Goal: Check status: Check status

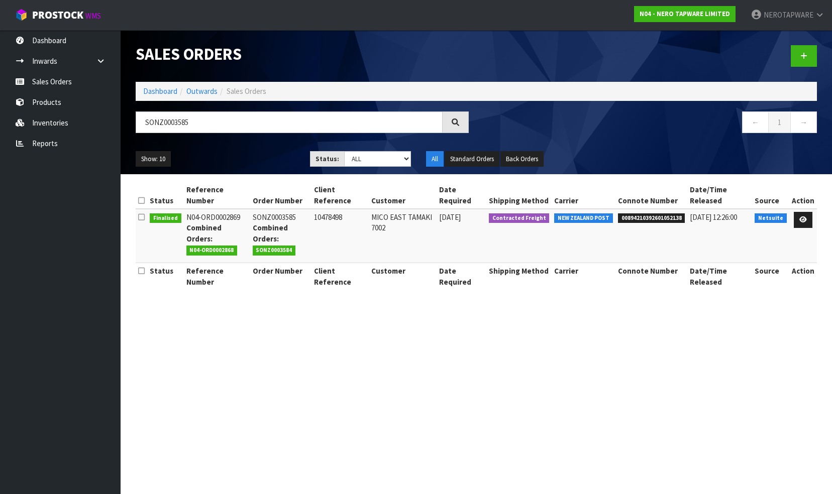
type input "SONZ0003585"
click at [646, 215] on span "00894210392601052138" at bounding box center [651, 218] width 67 height 10
copy span "00894210392601052138"
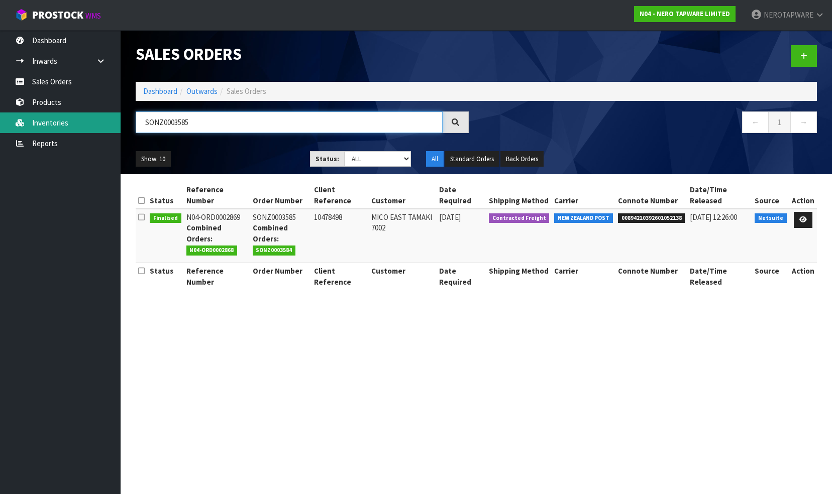
drag, startPoint x: 214, startPoint y: 122, endPoint x: 115, endPoint y: 122, distance: 100.0
click at [115, 122] on body "Toggle navigation ProStock WMS N04 - NERO TAPWARE LIMITED NEROTAPWARE Logout Da…" at bounding box center [416, 247] width 832 height 494
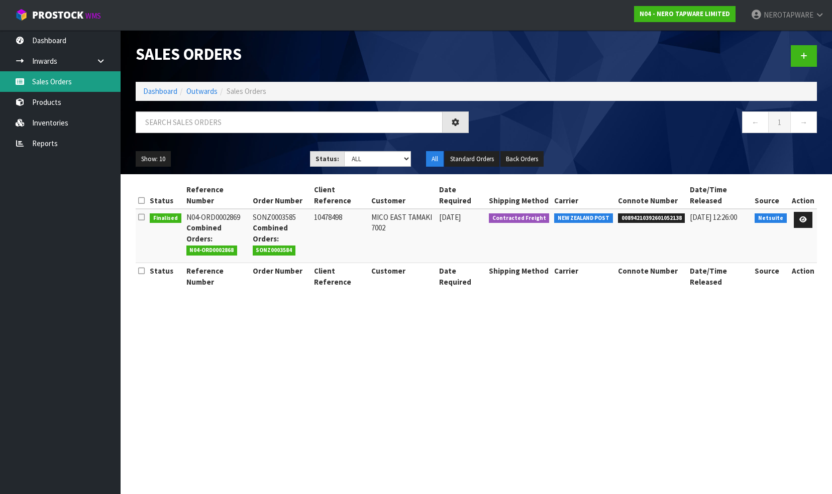
click at [68, 80] on link "Sales Orders" at bounding box center [60, 81] width 121 height 21
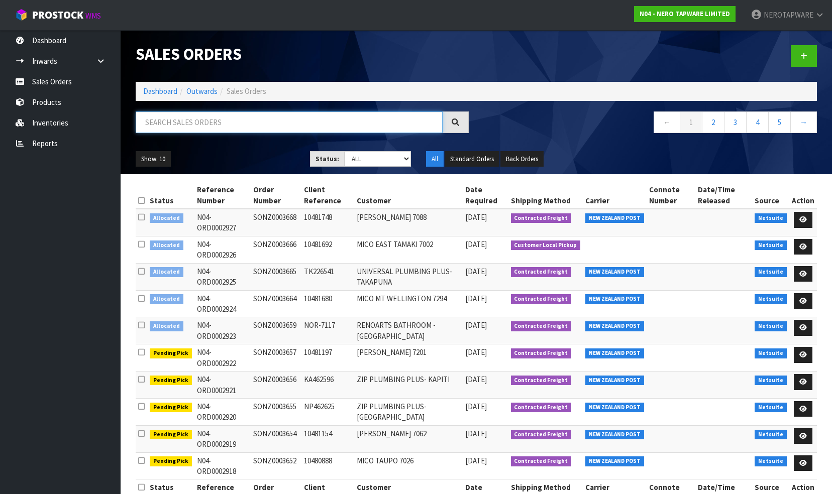
click at [229, 123] on input "text" at bounding box center [289, 123] width 307 height 22
paste input "SONZ0003594"
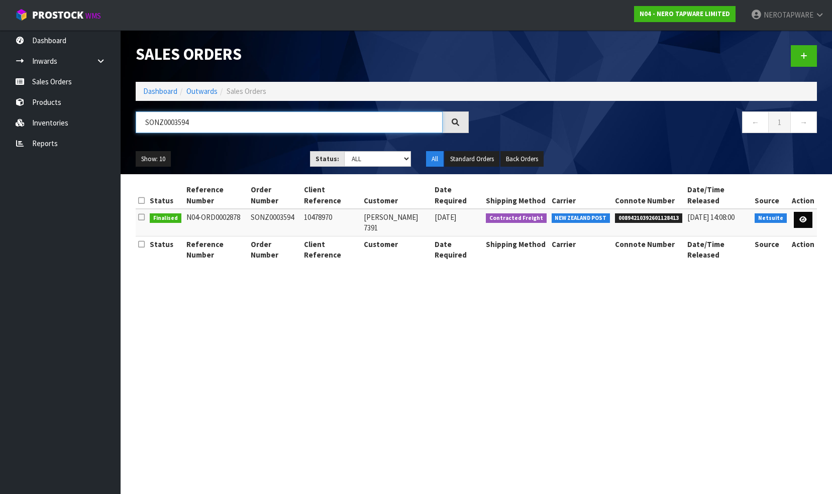
type input "SONZ0003594"
click at [804, 216] on icon at bounding box center [803, 219] width 8 height 7
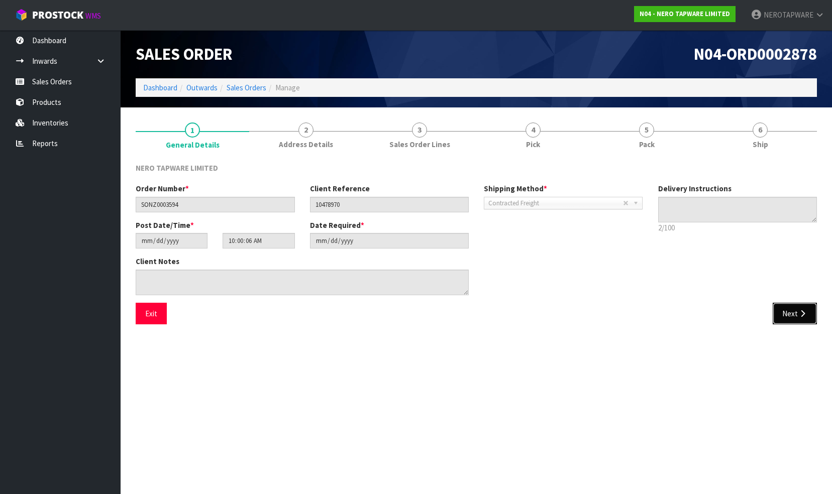
click at [786, 312] on button "Next" at bounding box center [795, 314] width 44 height 22
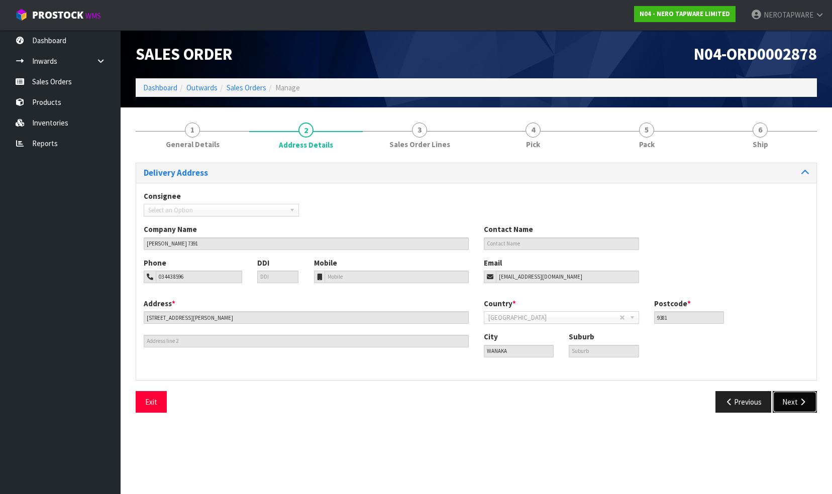
click at [790, 404] on button "Next" at bounding box center [795, 402] width 44 height 22
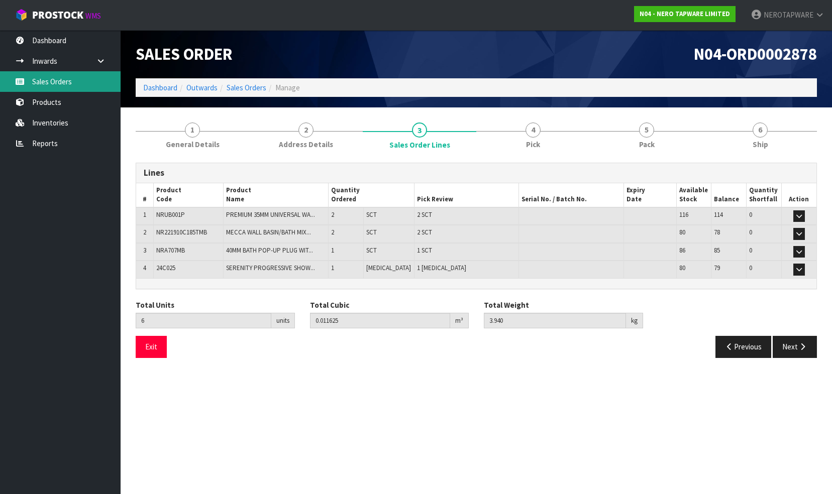
click at [59, 79] on link "Sales Orders" at bounding box center [60, 81] width 121 height 21
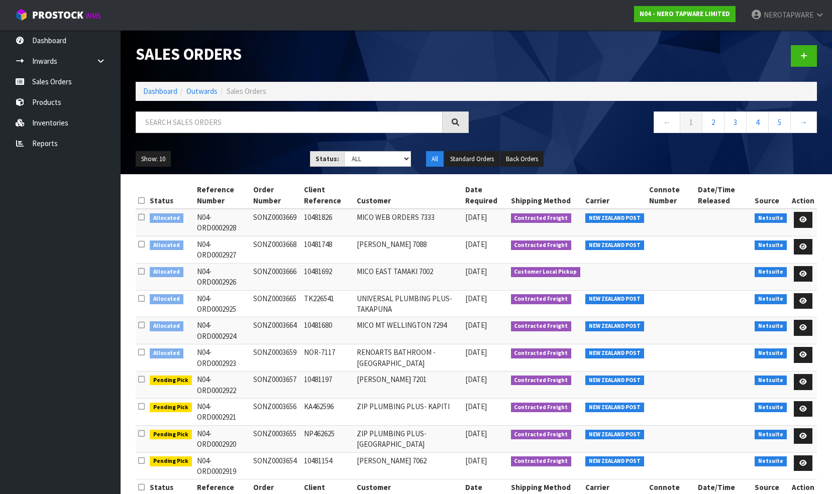
click at [271, 345] on td "SONZ0003659" at bounding box center [276, 358] width 51 height 27
copy td "SONZ0003659"
